Goal: Information Seeking & Learning: Learn about a topic

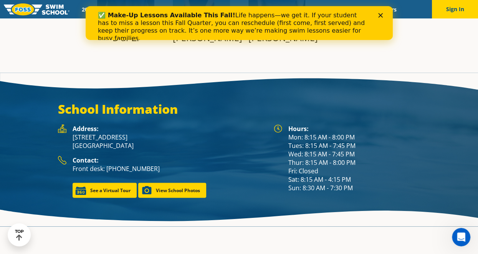
scroll to position [833, 0]
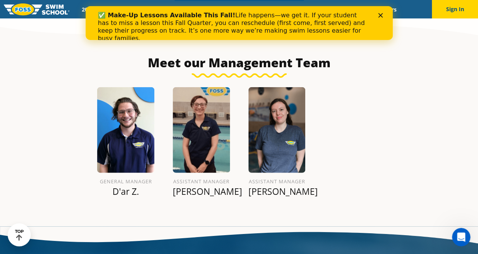
click at [382, 12] on div "✅ Make-Up Lessons Available This Fall! Life happens—we get it. If your student …" at bounding box center [238, 26] width 307 height 35
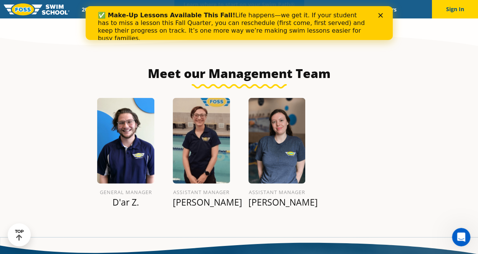
click at [378, 14] on polygon "Close" at bounding box center [379, 15] width 5 height 5
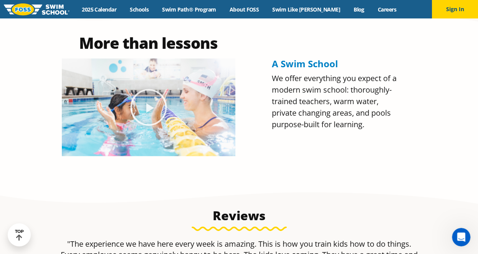
scroll to position [324, 0]
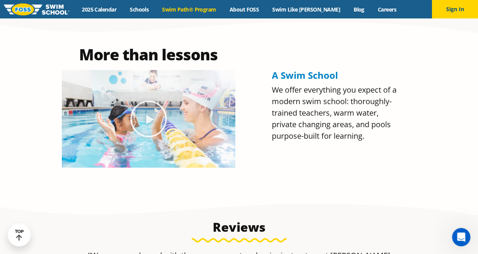
click at [189, 10] on link "Swim Path® Program" at bounding box center [188, 9] width 67 height 7
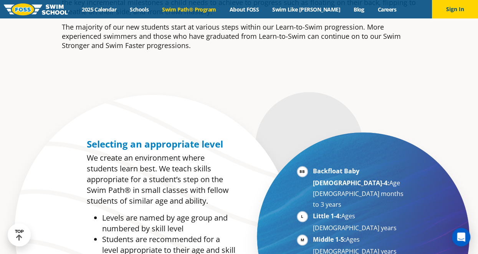
scroll to position [345, 0]
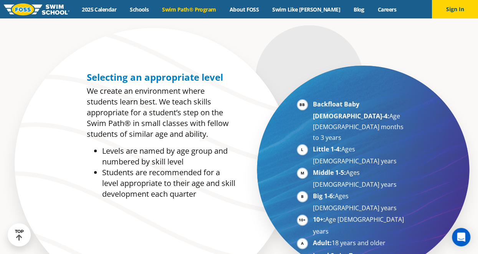
drag, startPoint x: 325, startPoint y: 178, endPoint x: 389, endPoint y: 179, distance: 64.1
click at [389, 237] on li "Adult: 18 years and older" at bounding box center [360, 243] width 94 height 12
drag, startPoint x: 389, startPoint y: 179, endPoint x: 374, endPoint y: 188, distance: 17.0
click at [374, 250] on li "Local Swim Team" at bounding box center [360, 255] width 94 height 11
drag, startPoint x: 308, startPoint y: 138, endPoint x: 391, endPoint y: 145, distance: 83.1
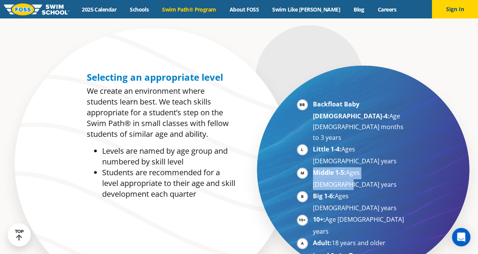
click at [391, 145] on ul "Backfloat Baby 1-4: Age 6 months to 3 years Little 1-4: Ages 3-5 years Middle 1…" at bounding box center [352, 180] width 110 height 162
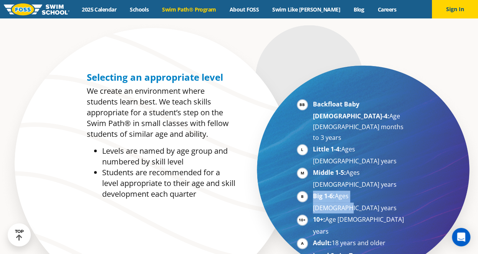
drag, startPoint x: 309, startPoint y: 153, endPoint x: 379, endPoint y: 155, distance: 69.8
click at [379, 155] on ul "Backfloat Baby 1-4: Age 6 months to 3 years Little 1-4: Ages 3-5 years Middle 1…" at bounding box center [352, 180] width 110 height 162
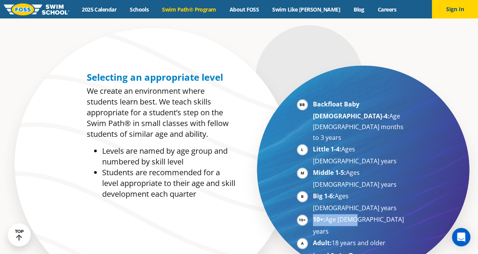
drag, startPoint x: 313, startPoint y: 167, endPoint x: 355, endPoint y: 166, distance: 42.2
click at [355, 214] on li "10+: Age 10-17 years" at bounding box center [360, 225] width 94 height 23
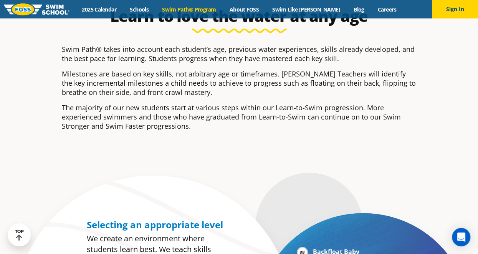
scroll to position [153, 0]
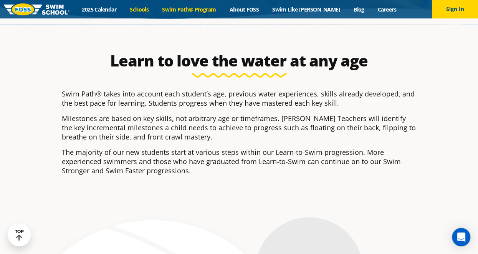
click at [154, 8] on link "Schools" at bounding box center [139, 9] width 32 height 7
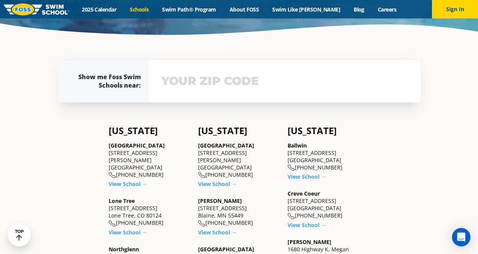
scroll to position [153, 0]
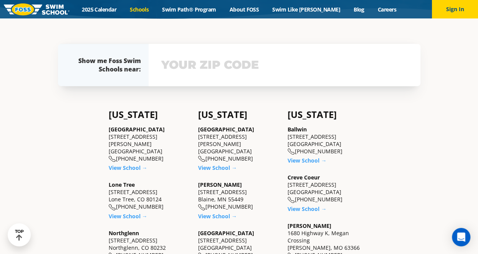
click at [218, 164] on link "View School →" at bounding box center [217, 167] width 39 height 7
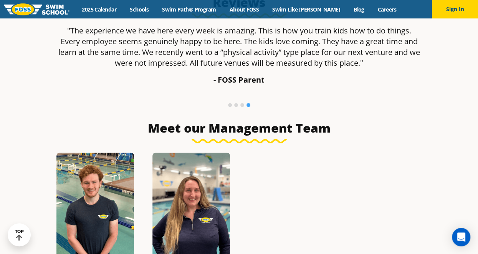
scroll to position [537, 0]
